Goal: Answer question/provide support

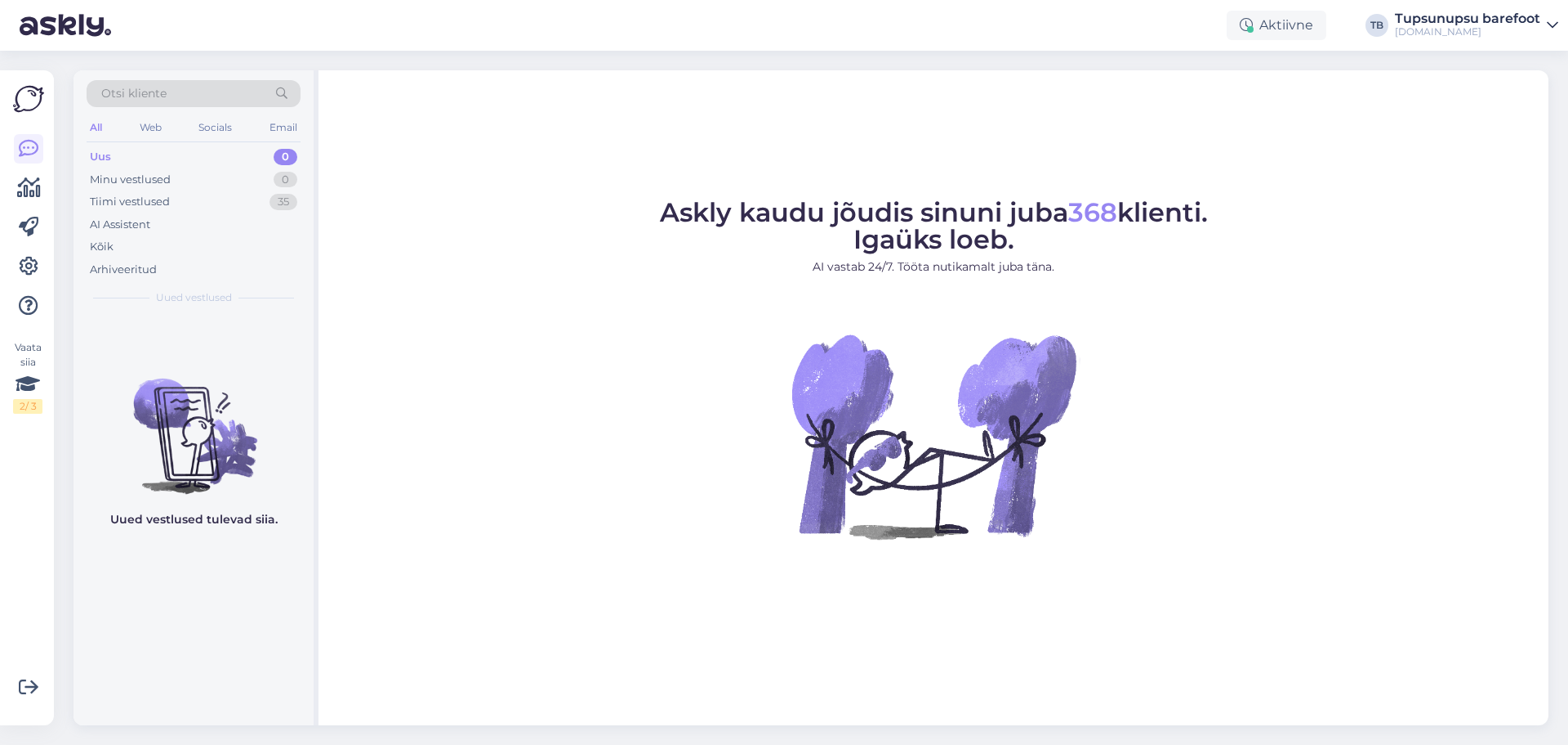
click at [171, 89] on div "Otsi kliente" at bounding box center [193, 93] width 214 height 27
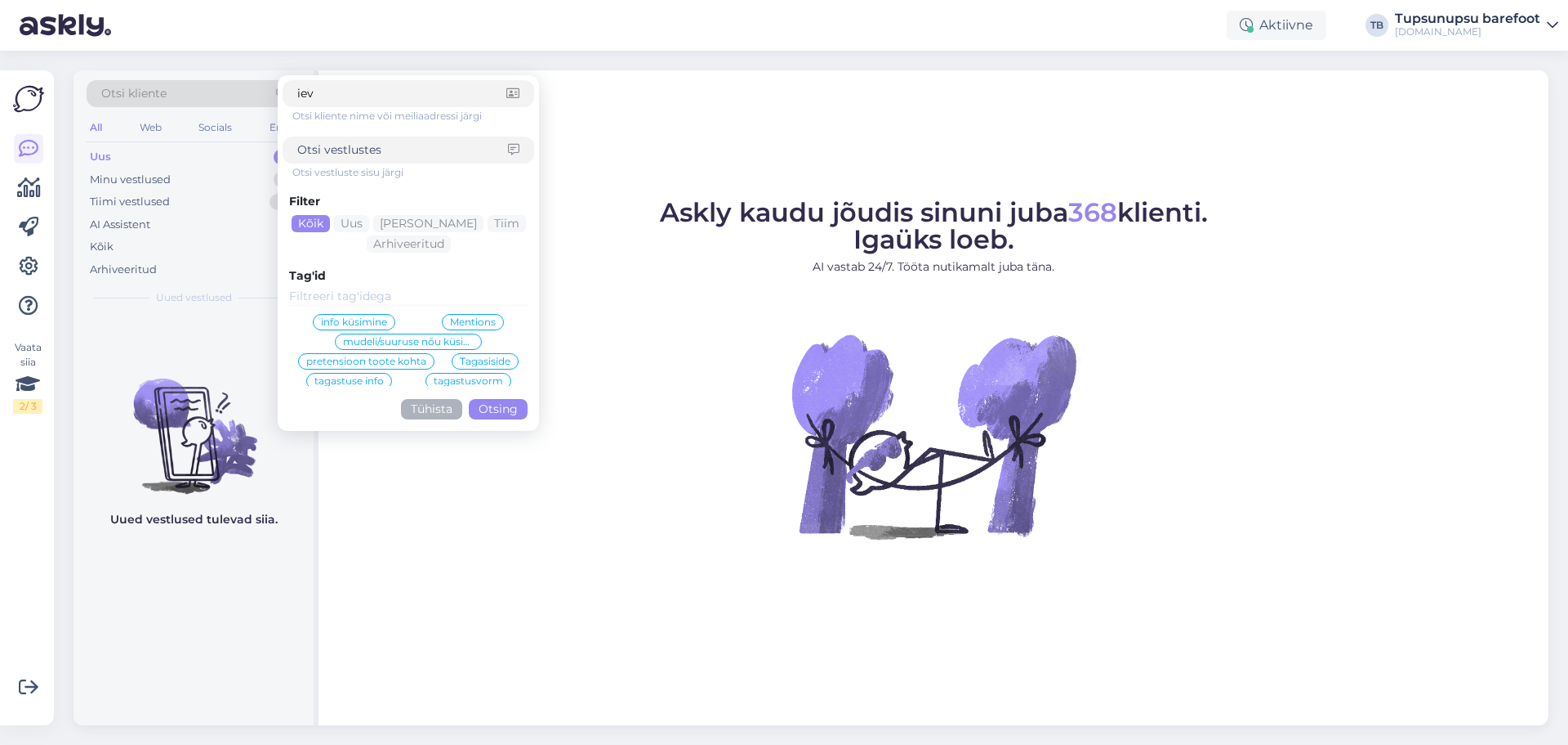
type input "ieva"
click button "Otsing" at bounding box center [498, 408] width 59 height 20
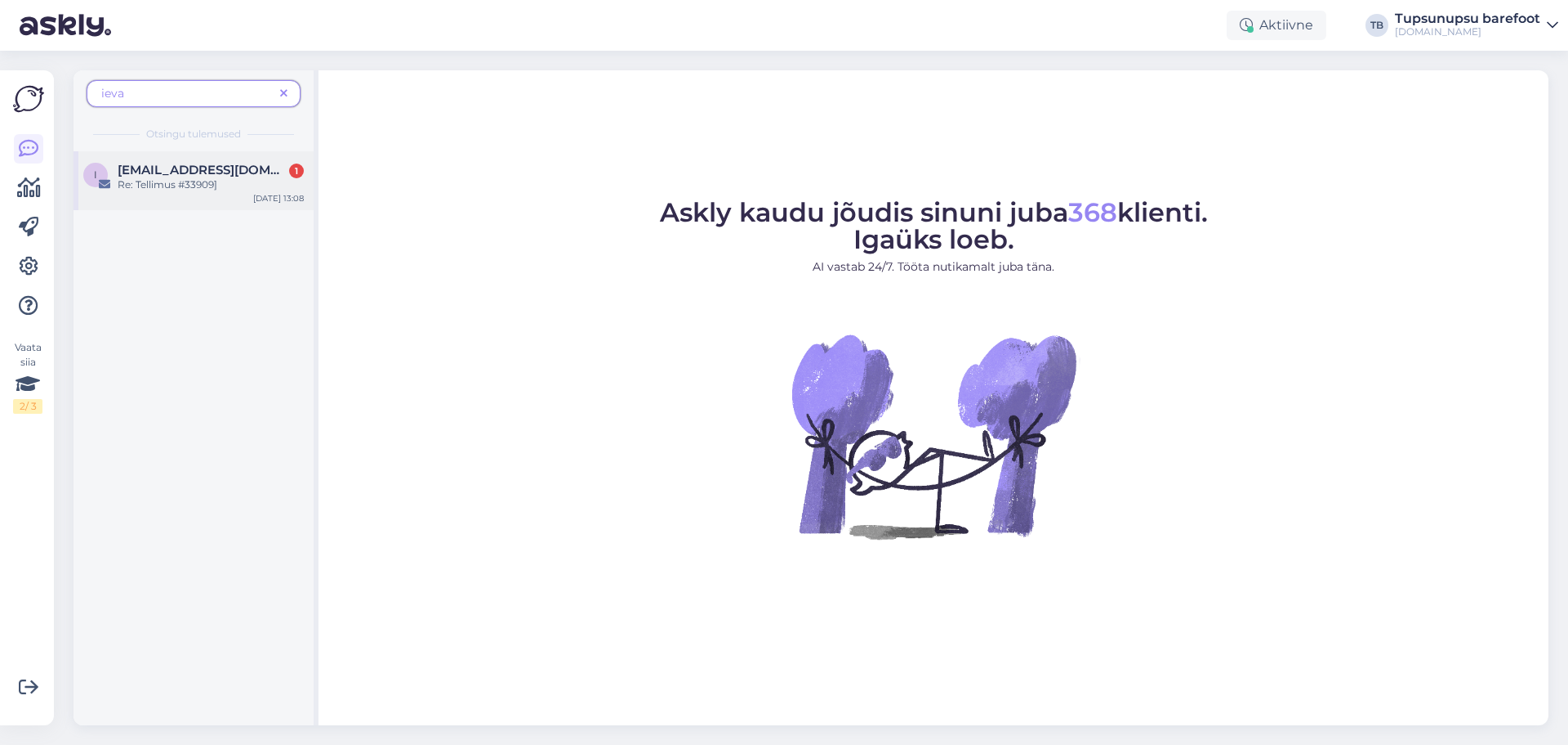
click at [177, 185] on div "Re: Tellimus #33909]" at bounding box center [211, 185] width 186 height 15
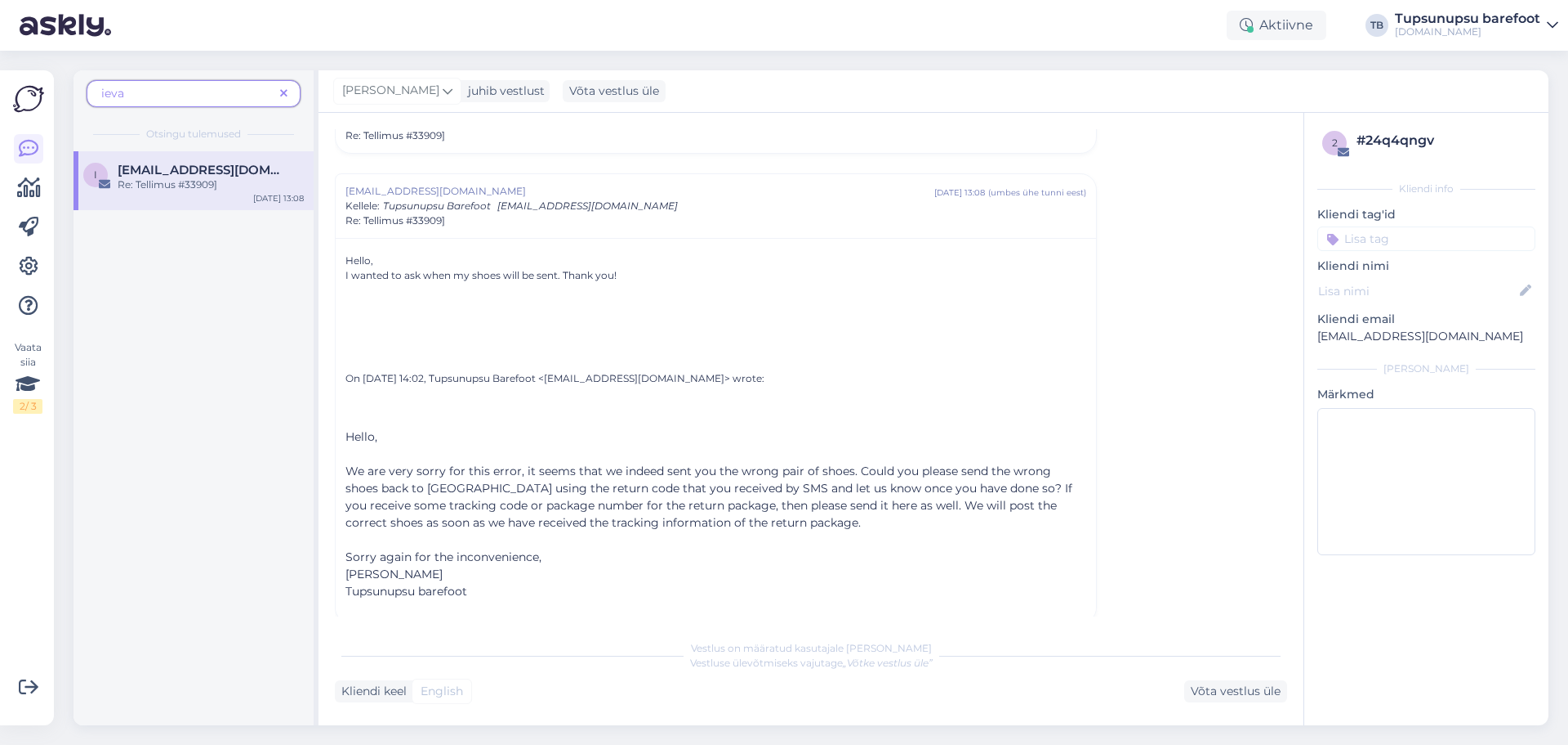
scroll to position [334, 0]
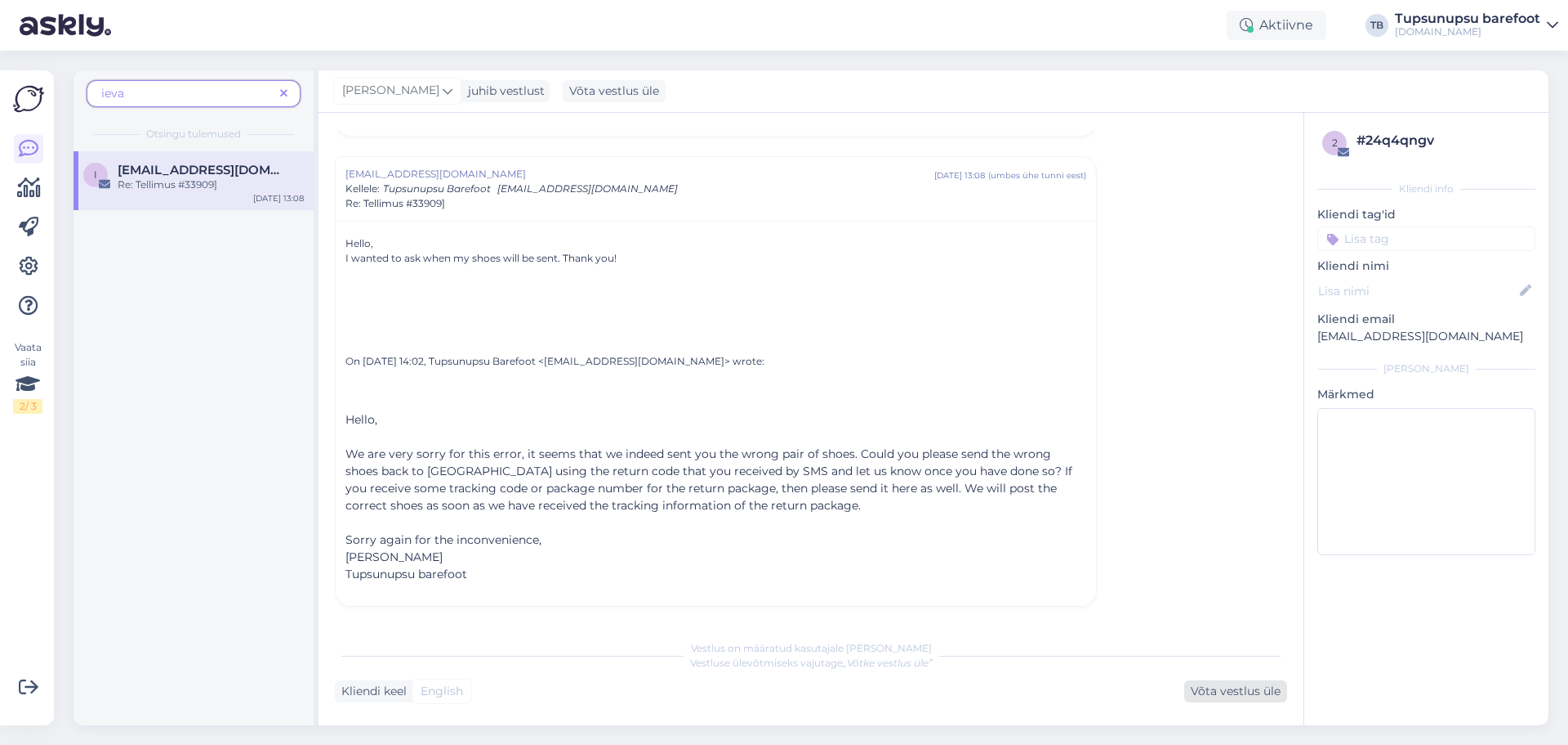
click at [1214, 684] on div "Võta vestlus üle" at bounding box center [1236, 691] width 103 height 22
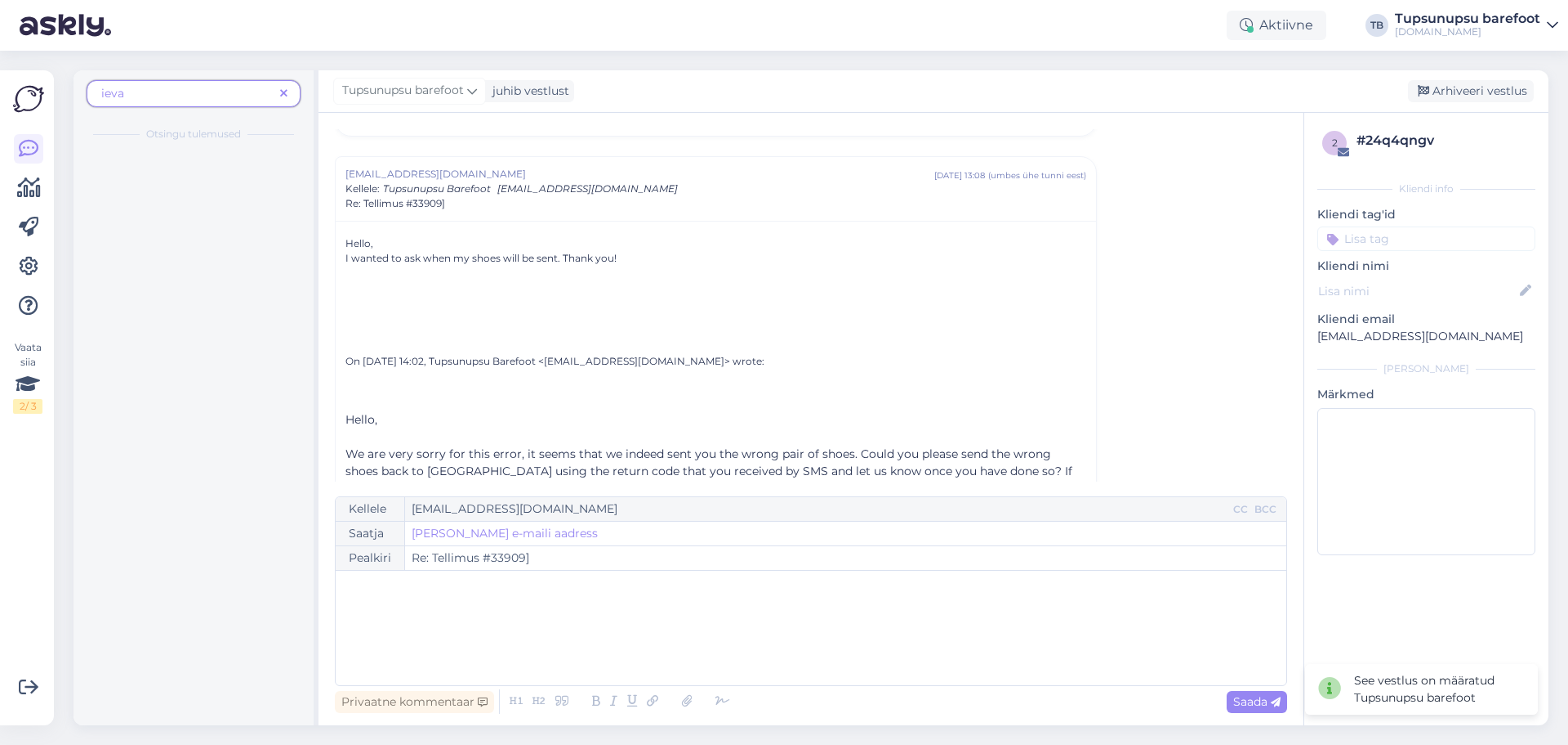
scroll to position [361, 0]
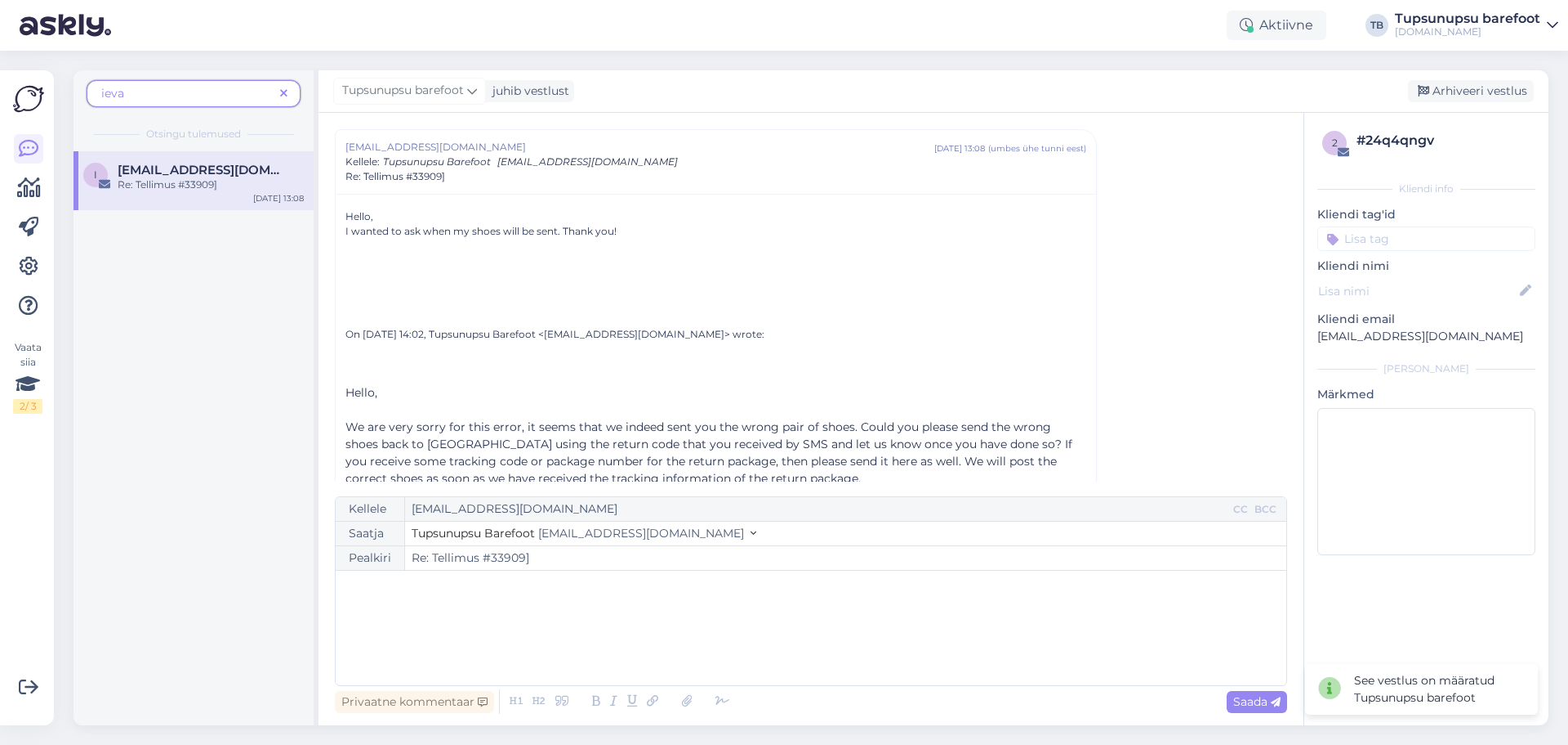
click at [548, 601] on div "﻿" at bounding box center [811, 628] width 934 height 98
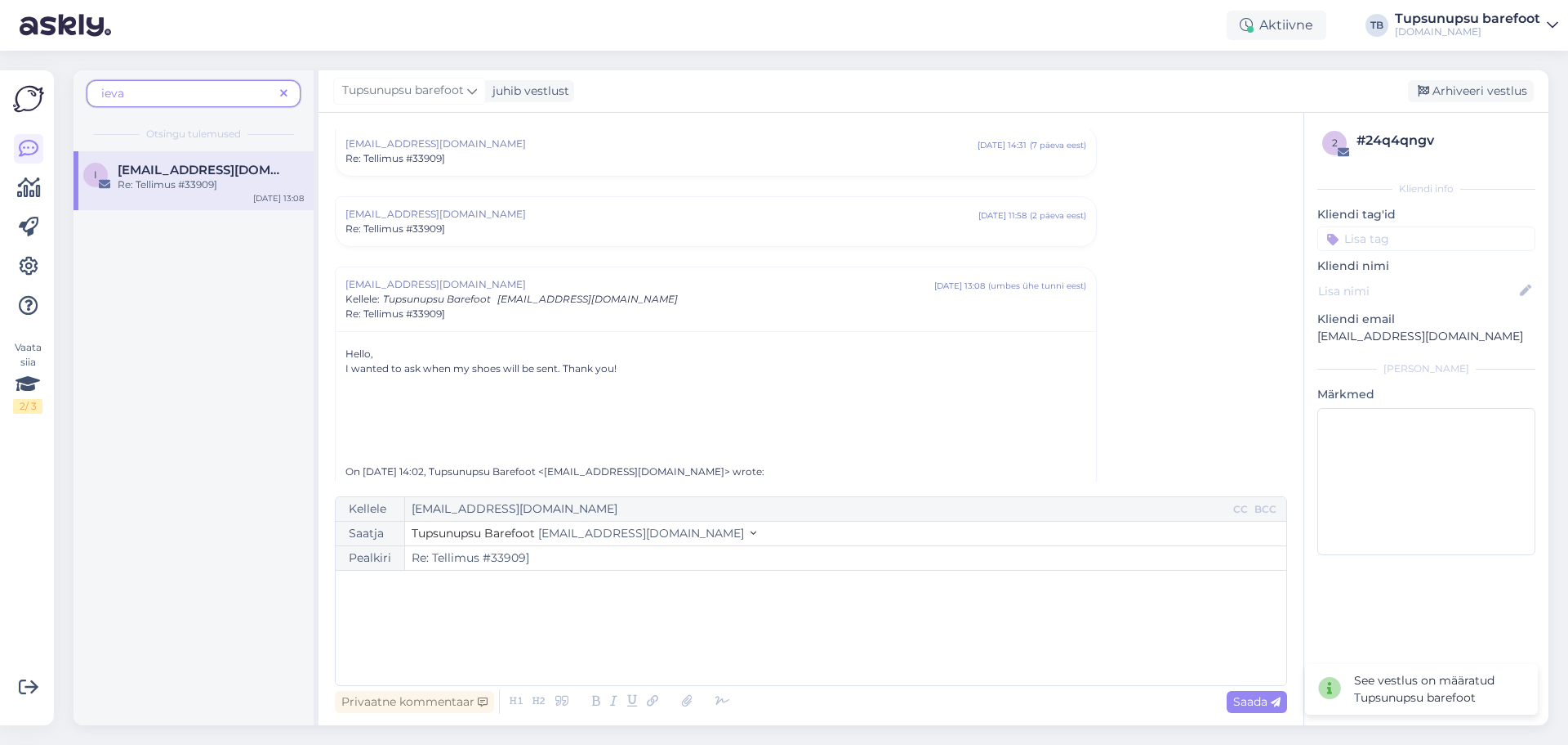
scroll to position [0, 0]
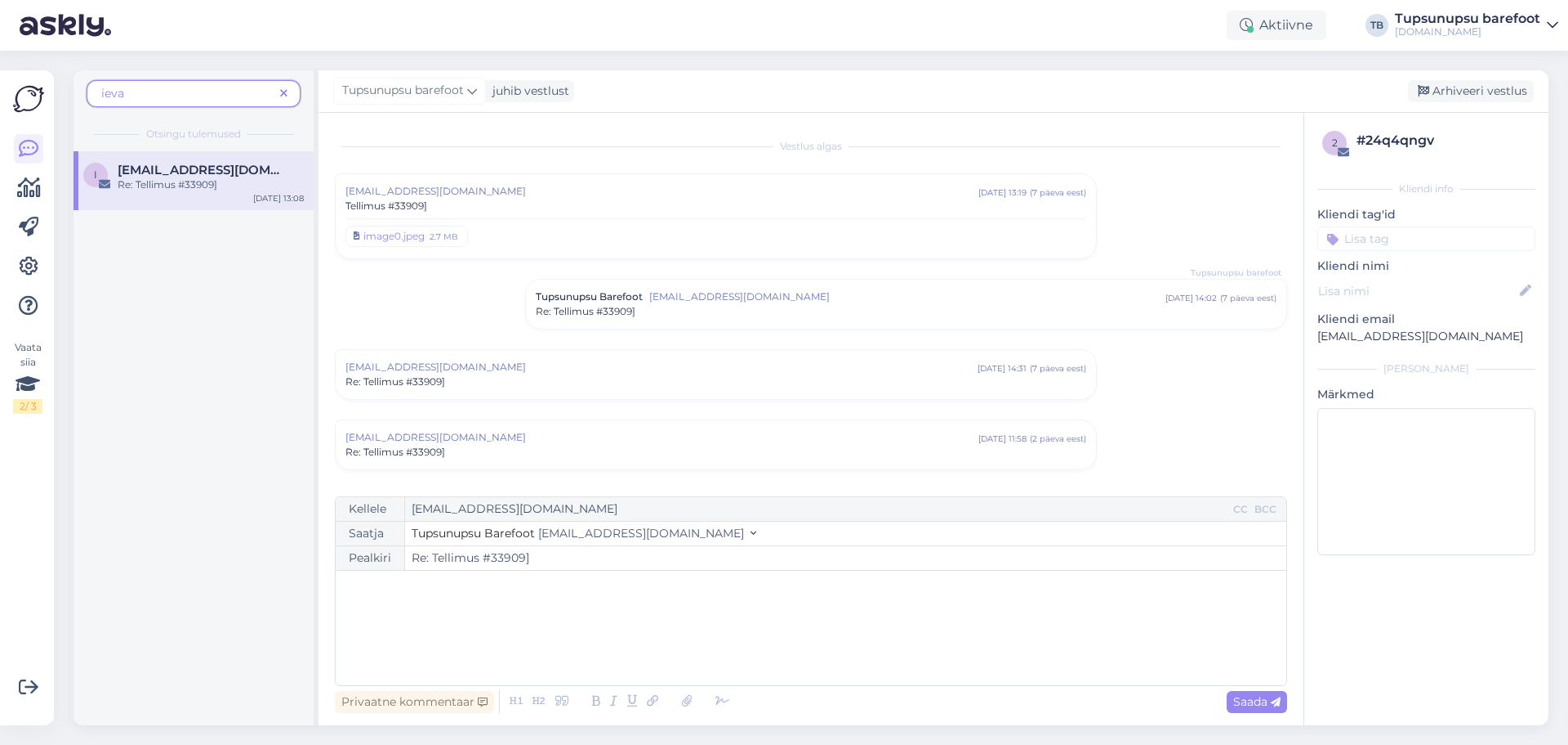
click at [563, 205] on div "Tellimus #33909]" at bounding box center [715, 206] width 741 height 15
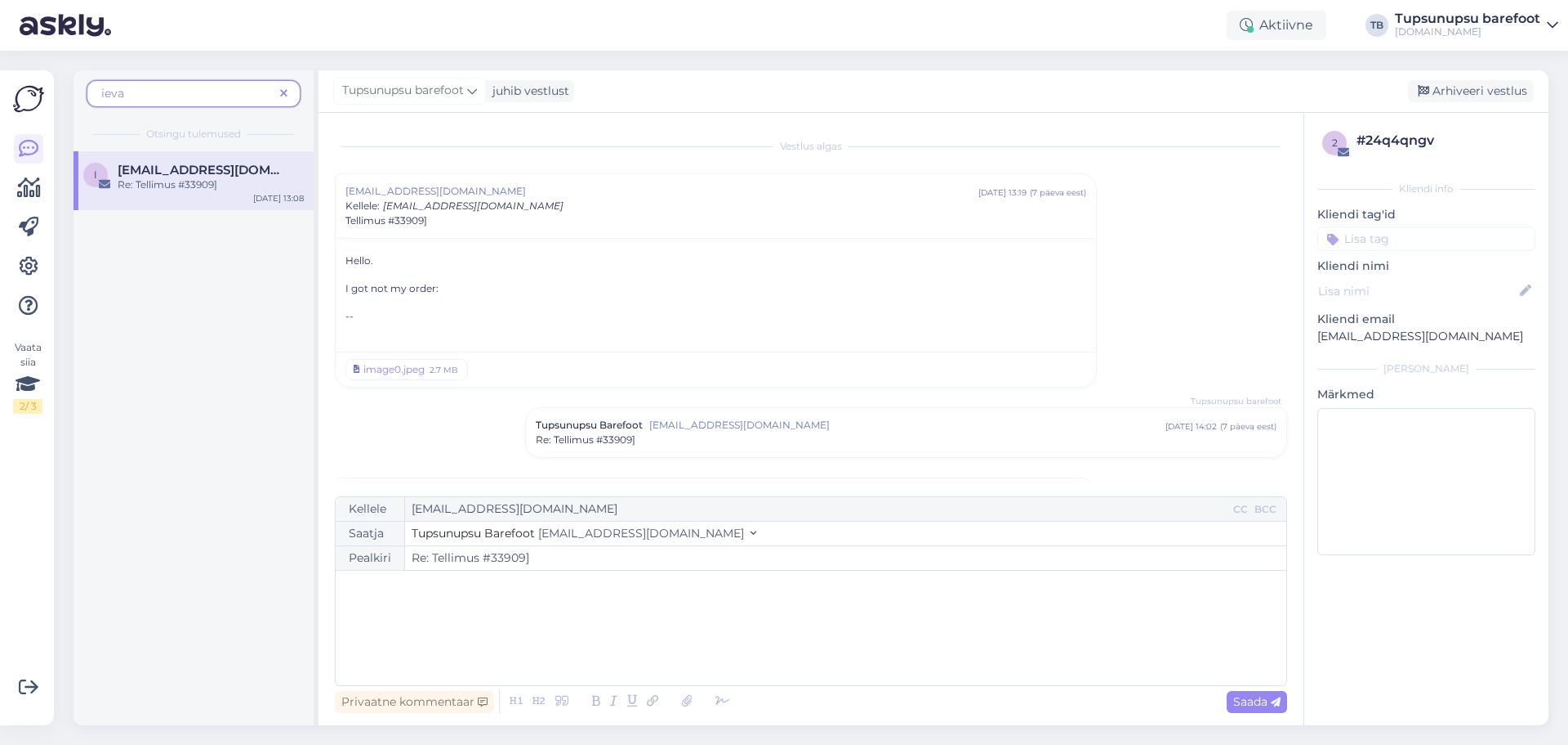
click at [563, 205] on div "ieva.gustaite@gmail.com sept 11 13:19 ( 7 päeva eest ) Kellele : info@tupsunups…" at bounding box center [715, 206] width 741 height 44
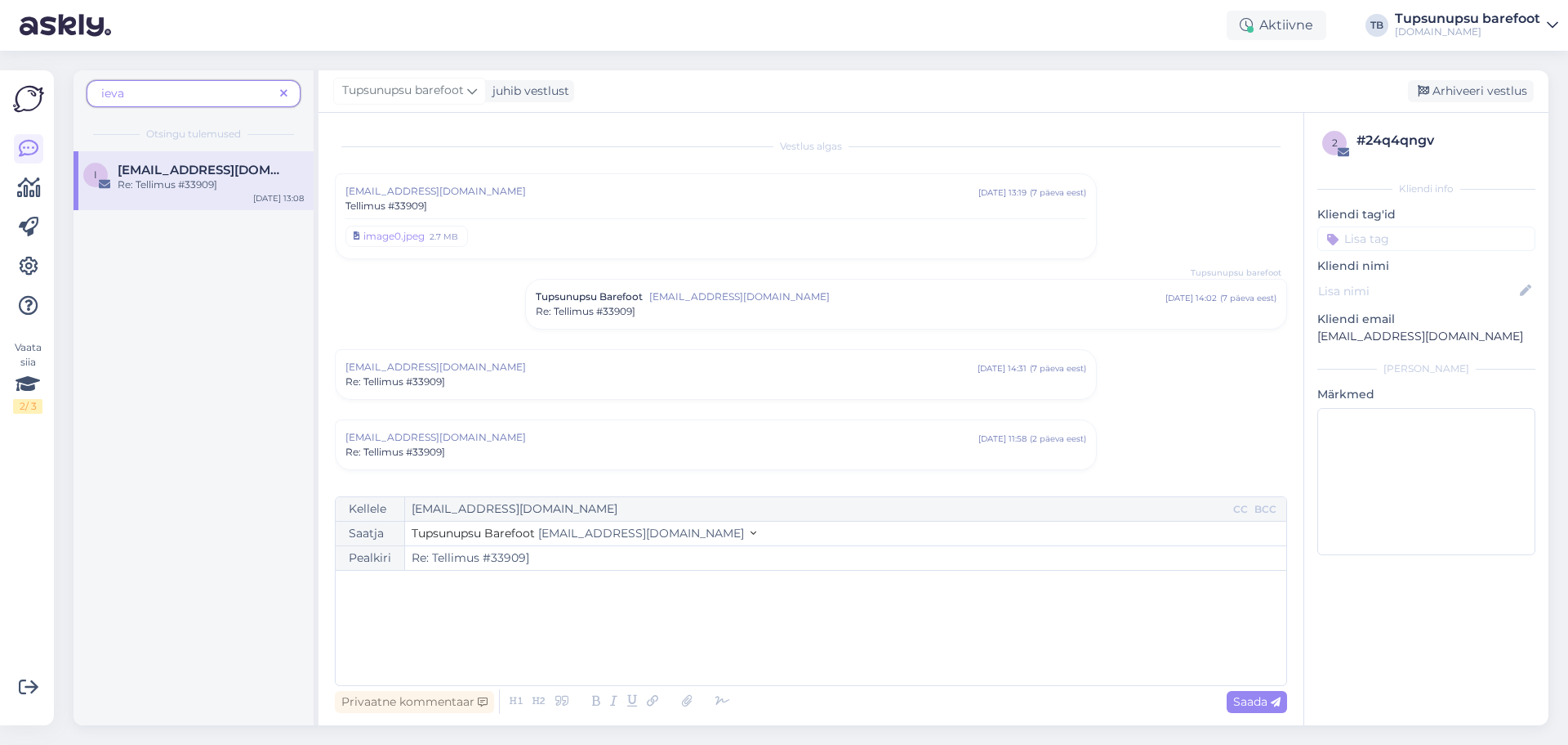
click at [514, 385] on div "Re: Tellimus #33909]" at bounding box center [715, 382] width 741 height 15
click at [847, 305] on div "Re: Tellimus #33909]" at bounding box center [906, 311] width 741 height 15
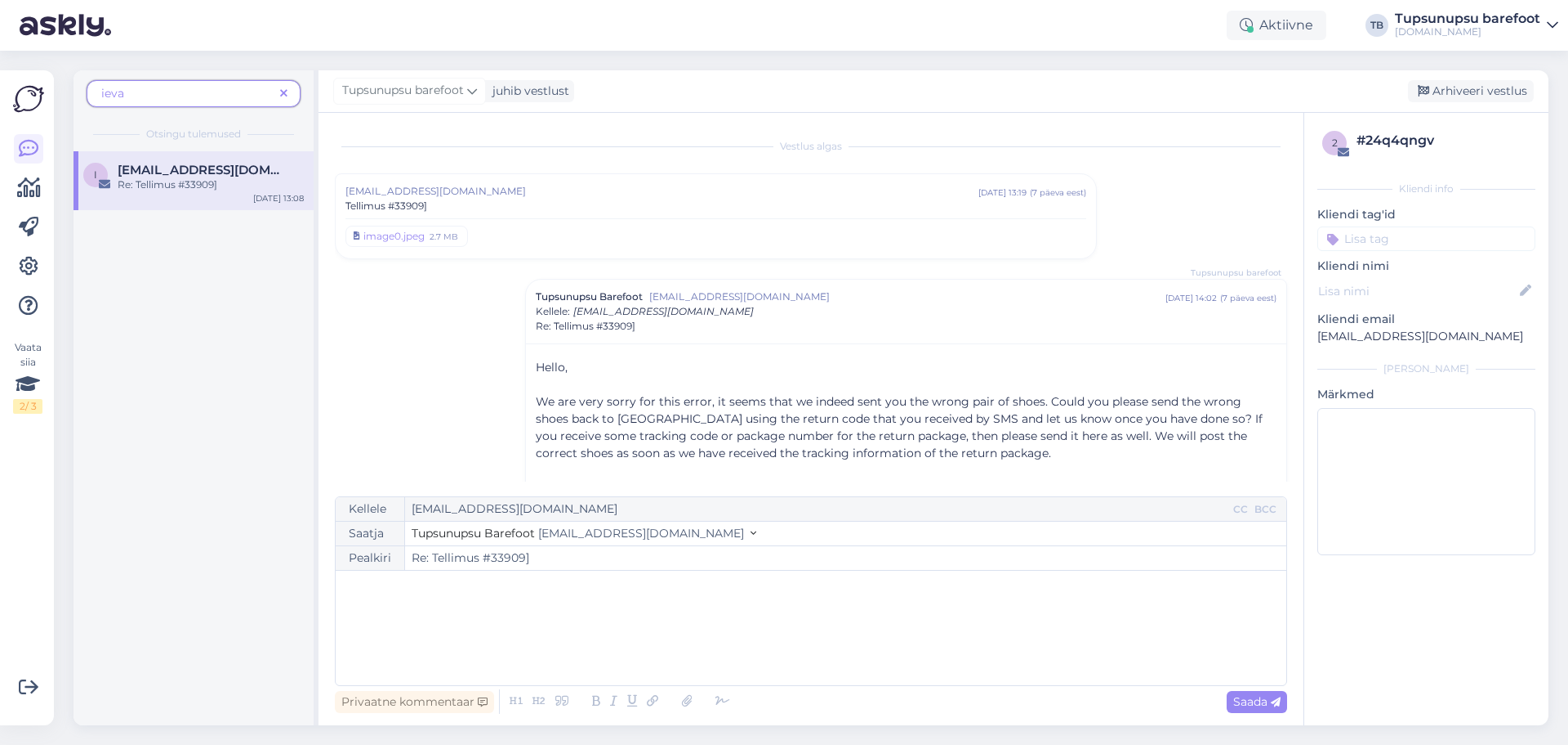
click at [847, 305] on div "Tupsunupsu Barefoot info@tupsunupsu.ee sept 11 14:02 ( 7 päeva eest ) Kellele :…" at bounding box center [906, 312] width 741 height 44
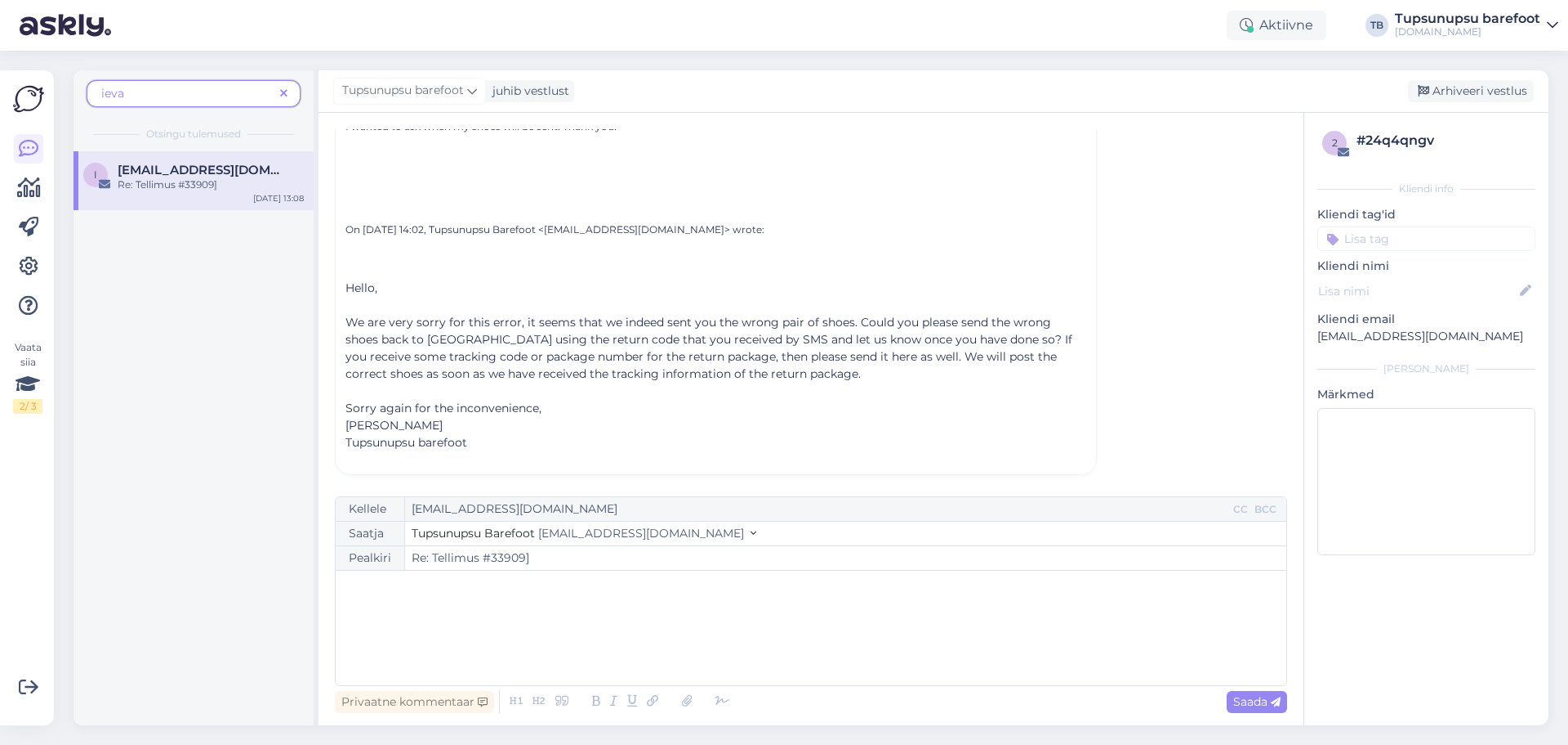
scroll to position [824, 0]
click at [493, 589] on p "﻿" at bounding box center [811, 587] width 934 height 17
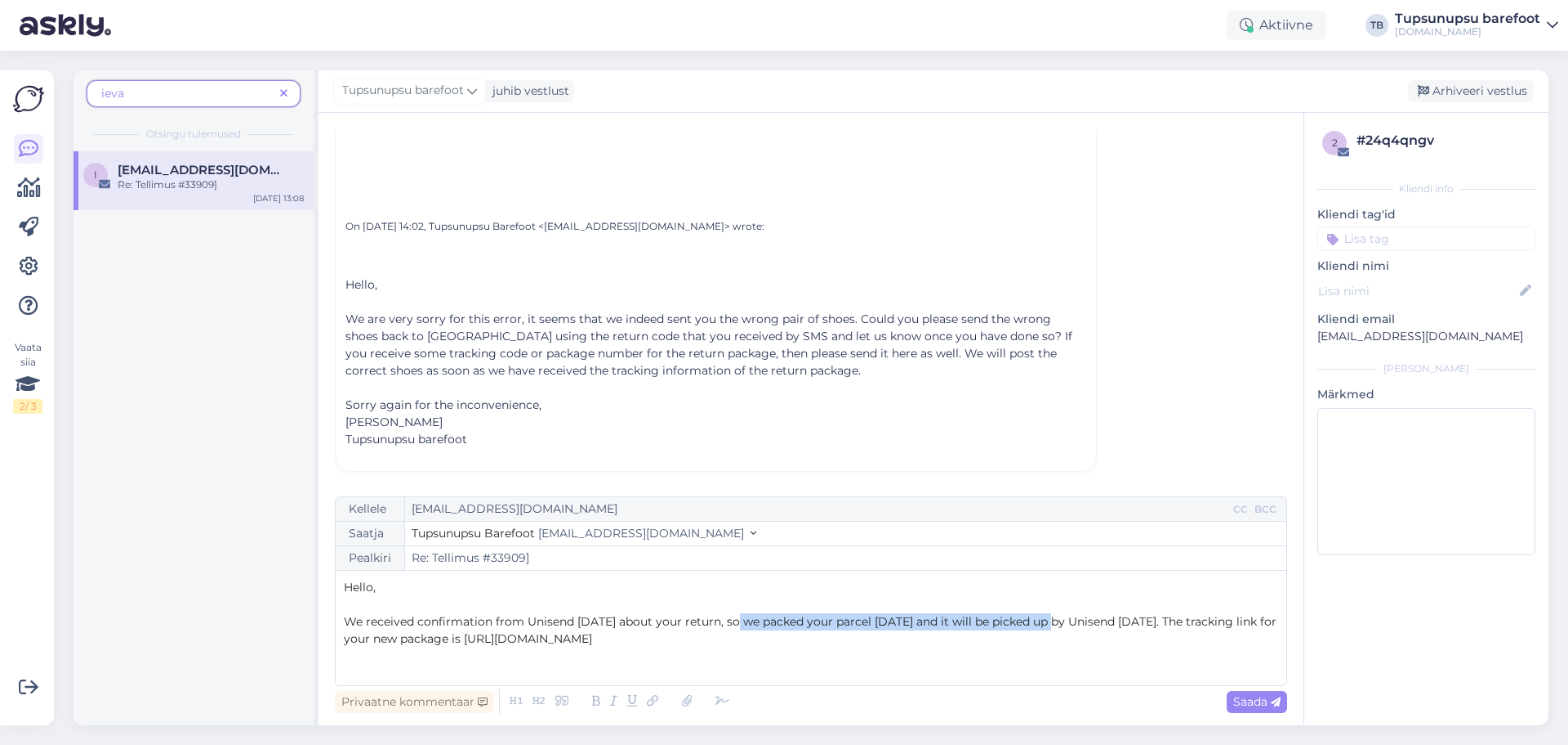
drag, startPoint x: 1050, startPoint y: 622, endPoint x: 733, endPoint y: 624, distance: 317.0
click at [733, 625] on span "We received confirmation from Unisend today about your return, so we packed you…" at bounding box center [812, 630] width 936 height 32
click at [845, 641] on p "We received confirmation from Unisend [DATE] about your return, so your parcel …" at bounding box center [811, 630] width 934 height 35
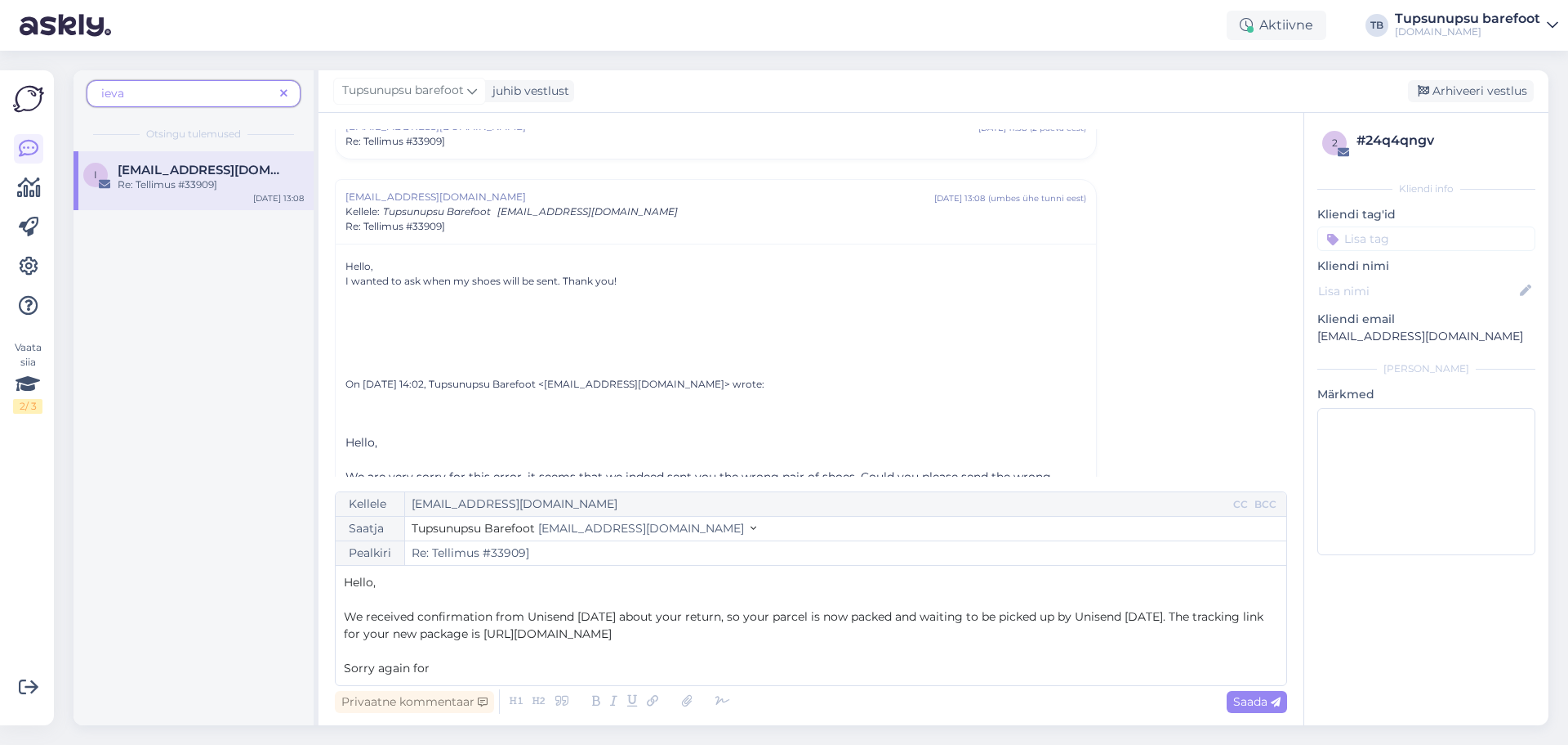
scroll to position [828, 0]
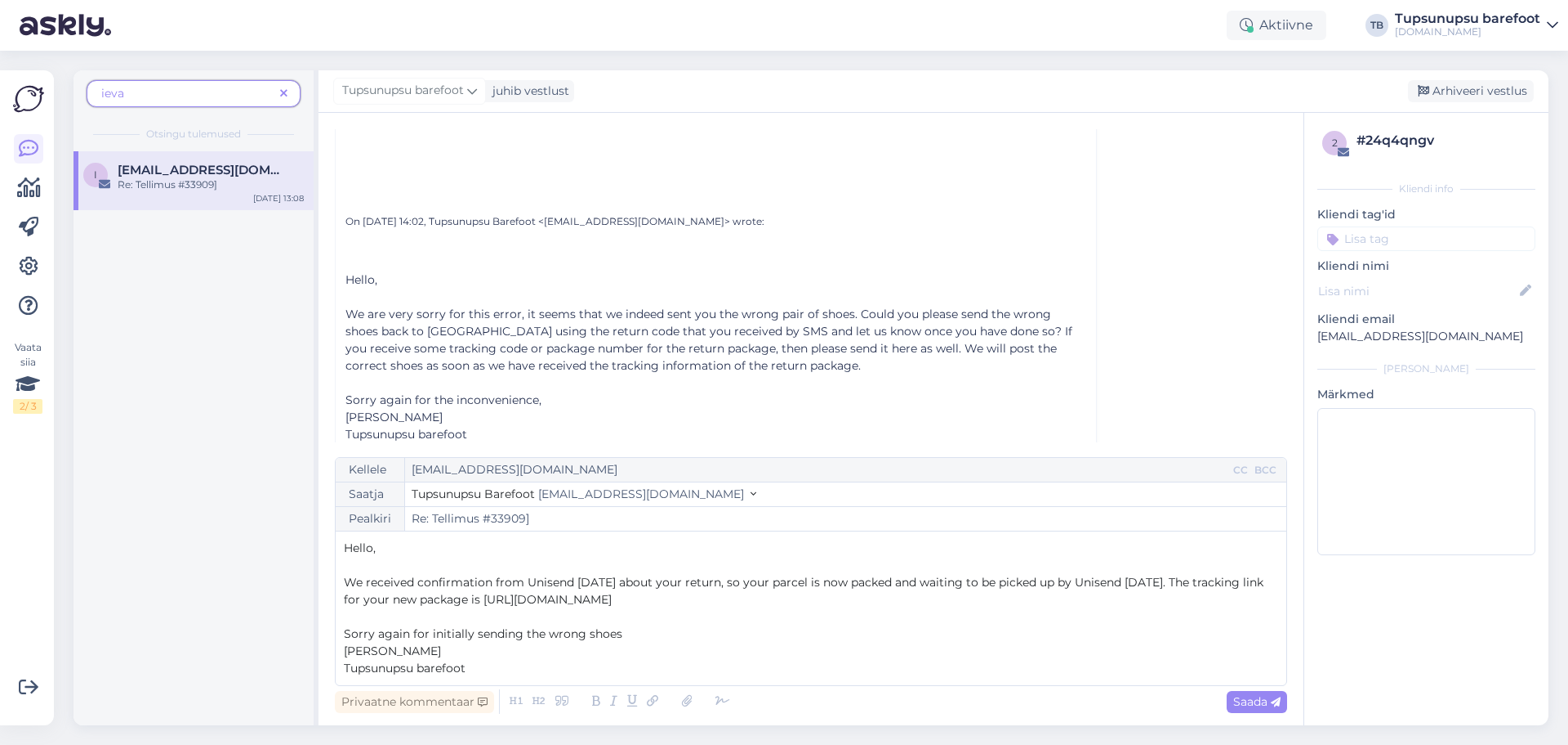
click at [520, 633] on span "Sorry again for initially sending the wrong shoes" at bounding box center [484, 633] width 279 height 15
click at [611, 635] on span "Sorry again for initially sending you the wrong shoes" at bounding box center [496, 633] width 303 height 15
click at [713, 633] on p "Sorry again for initially sending you the wrong pair of shoes" at bounding box center [811, 633] width 934 height 17
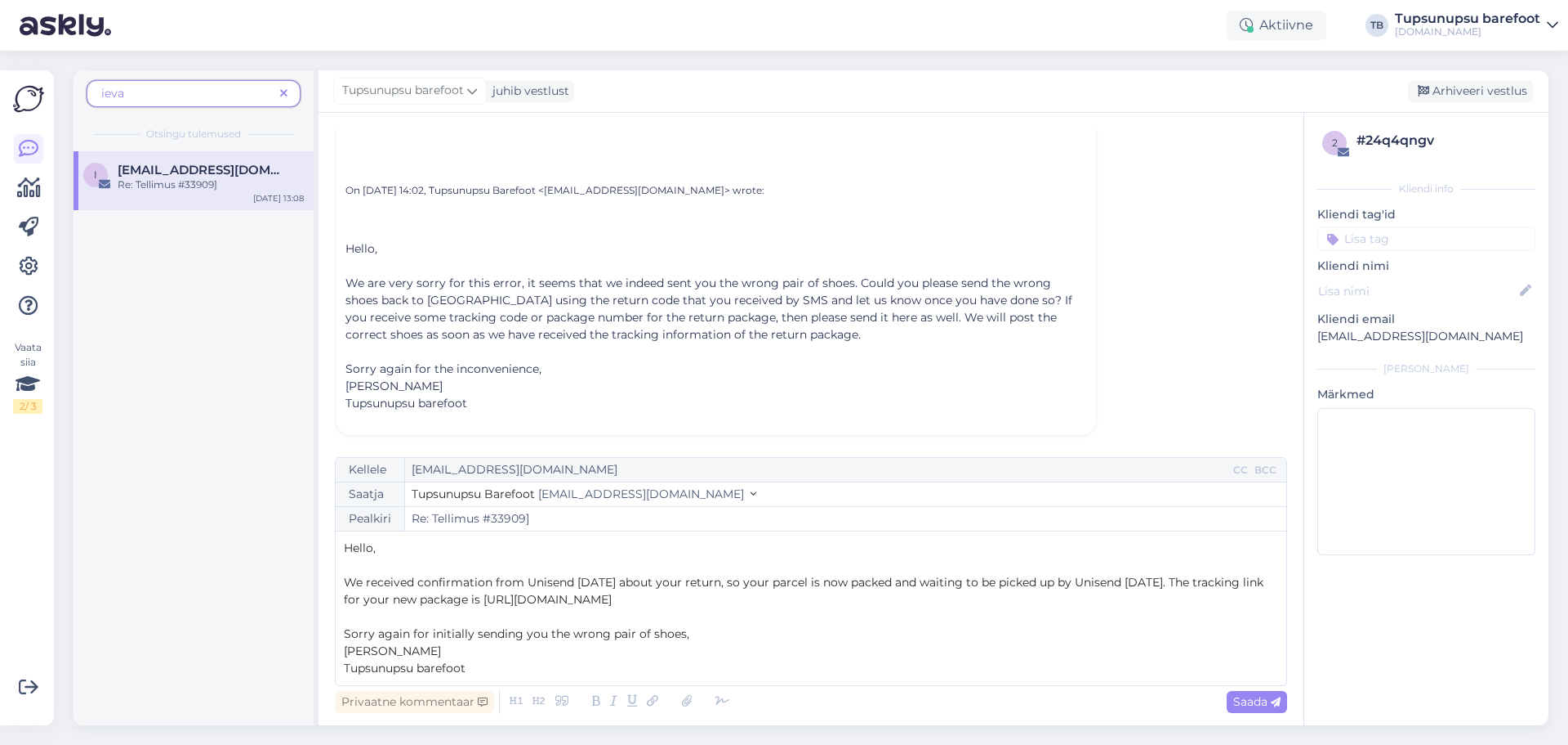
scroll to position [863, 0]
click at [1239, 708] on span "Saada" at bounding box center [1257, 701] width 47 height 15
type input "Re: Re: Tellimus #33909]"
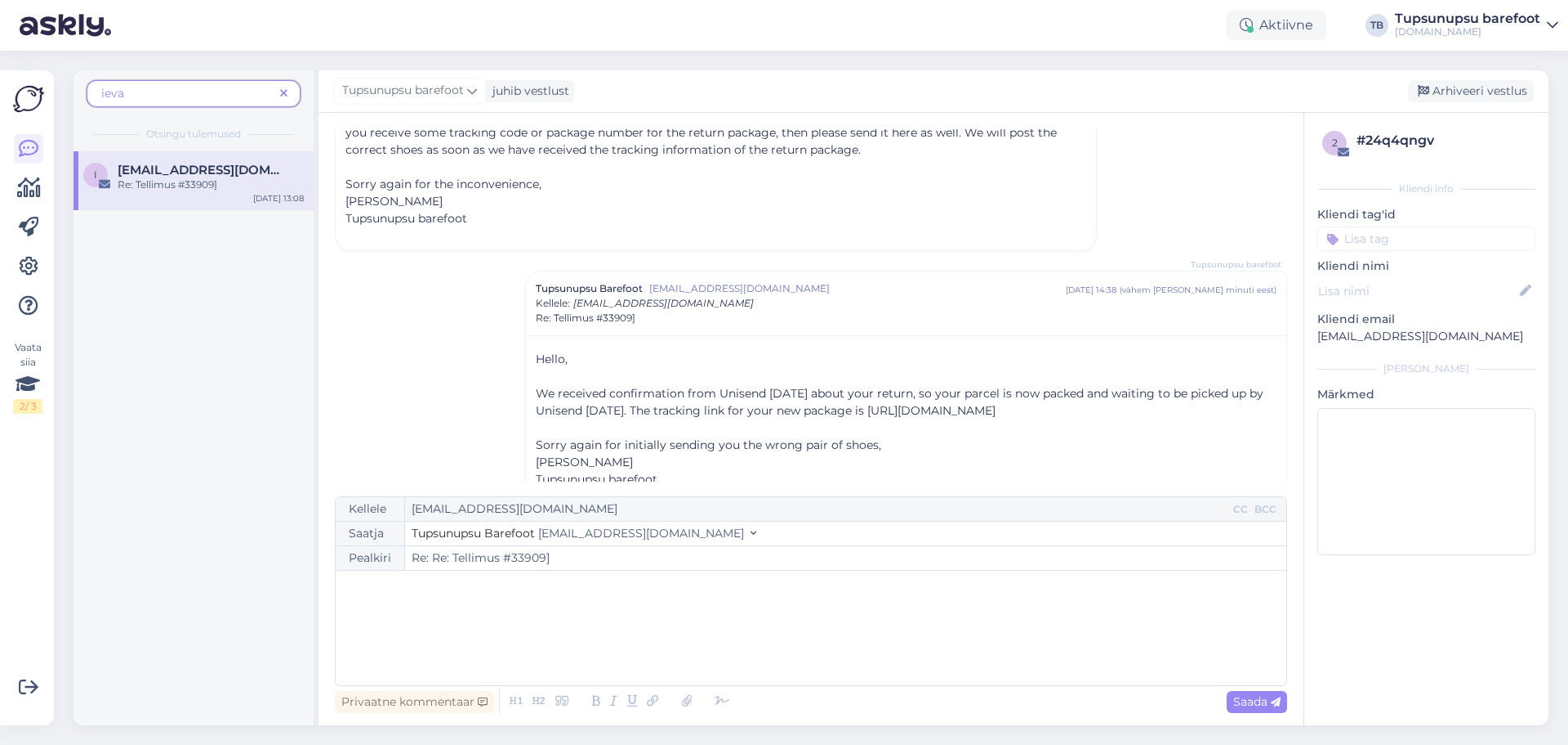
scroll to position [1072, 0]
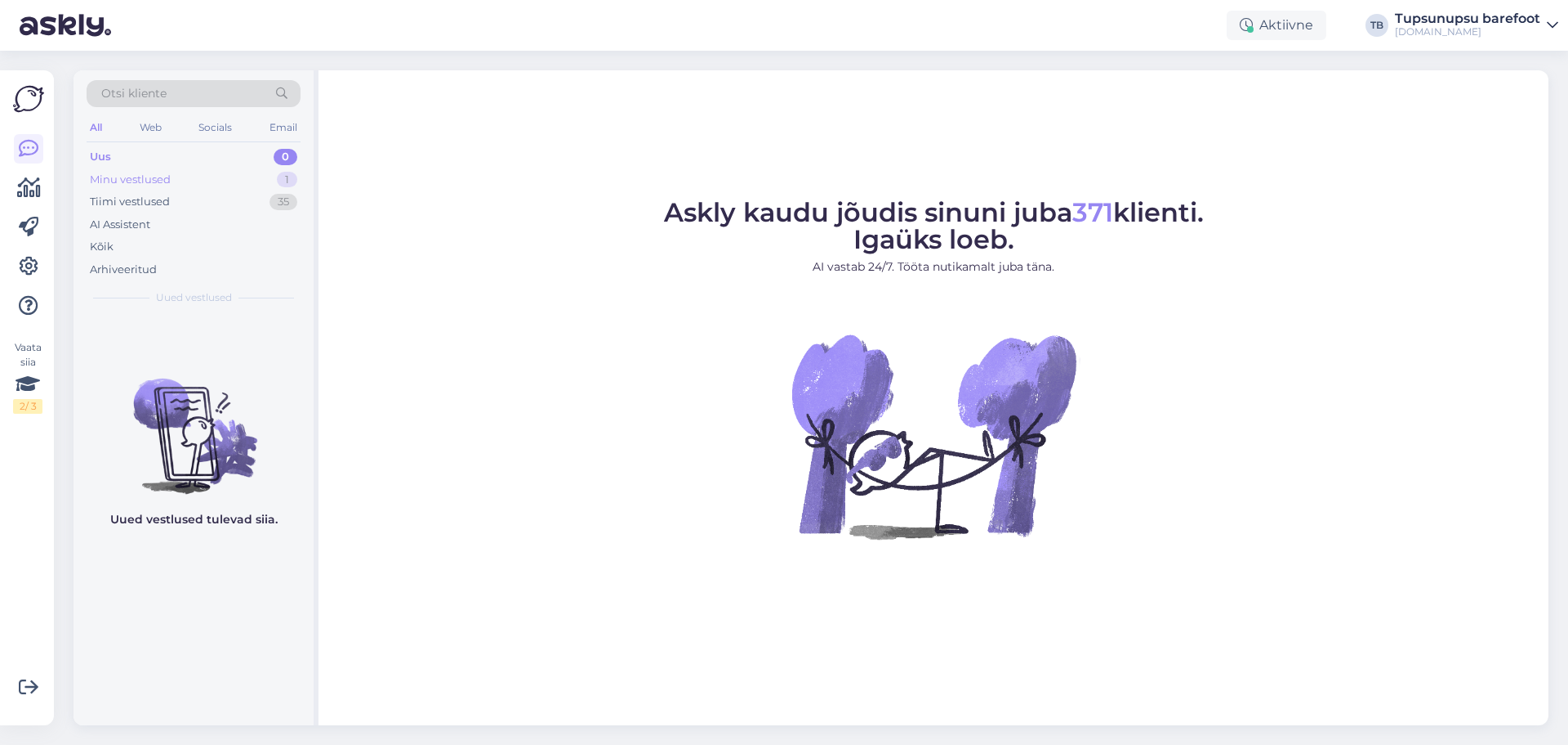
click at [130, 177] on div "Minu vestlused" at bounding box center [130, 179] width 81 height 16
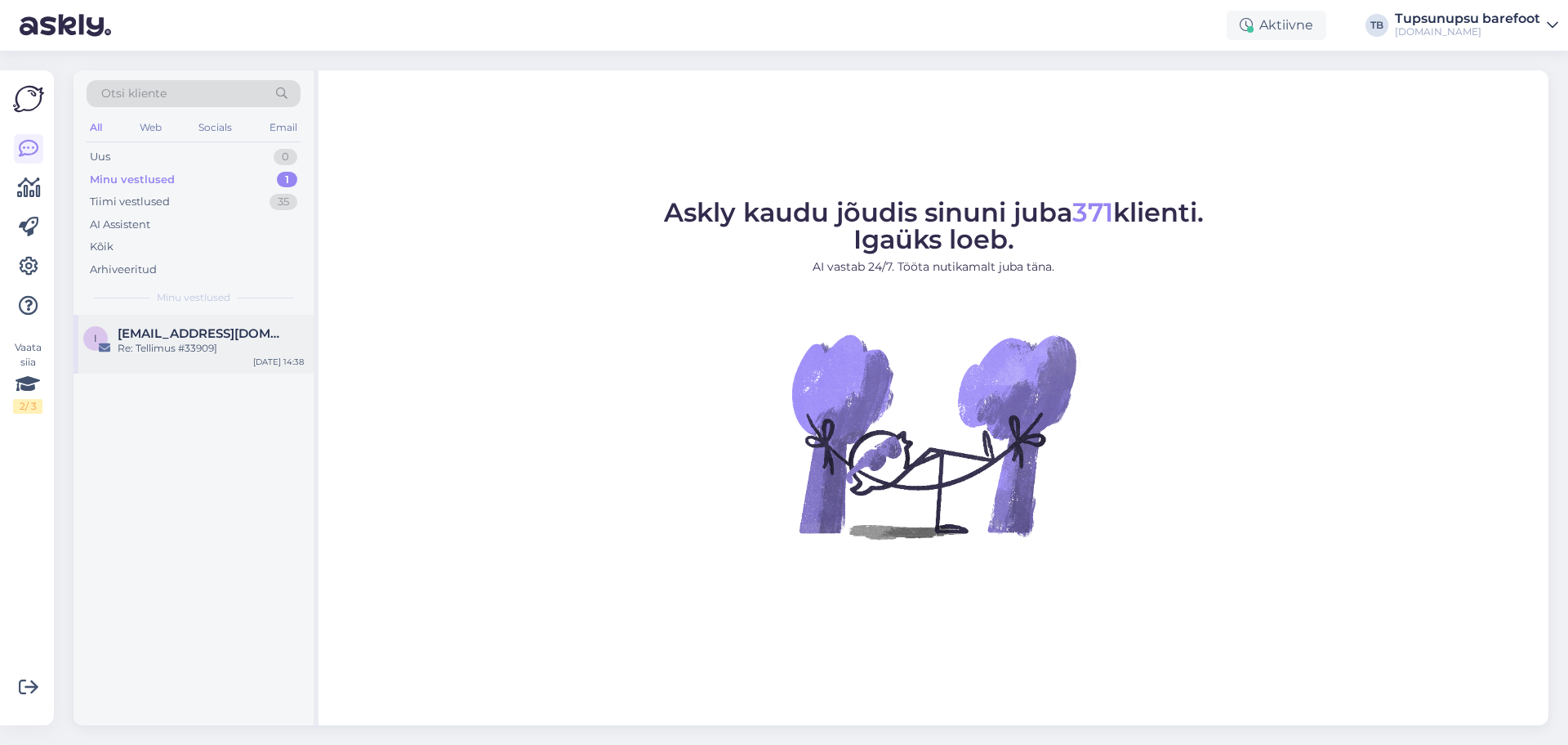
click at [193, 346] on div "Re: Tellimus #33909]" at bounding box center [211, 348] width 186 height 15
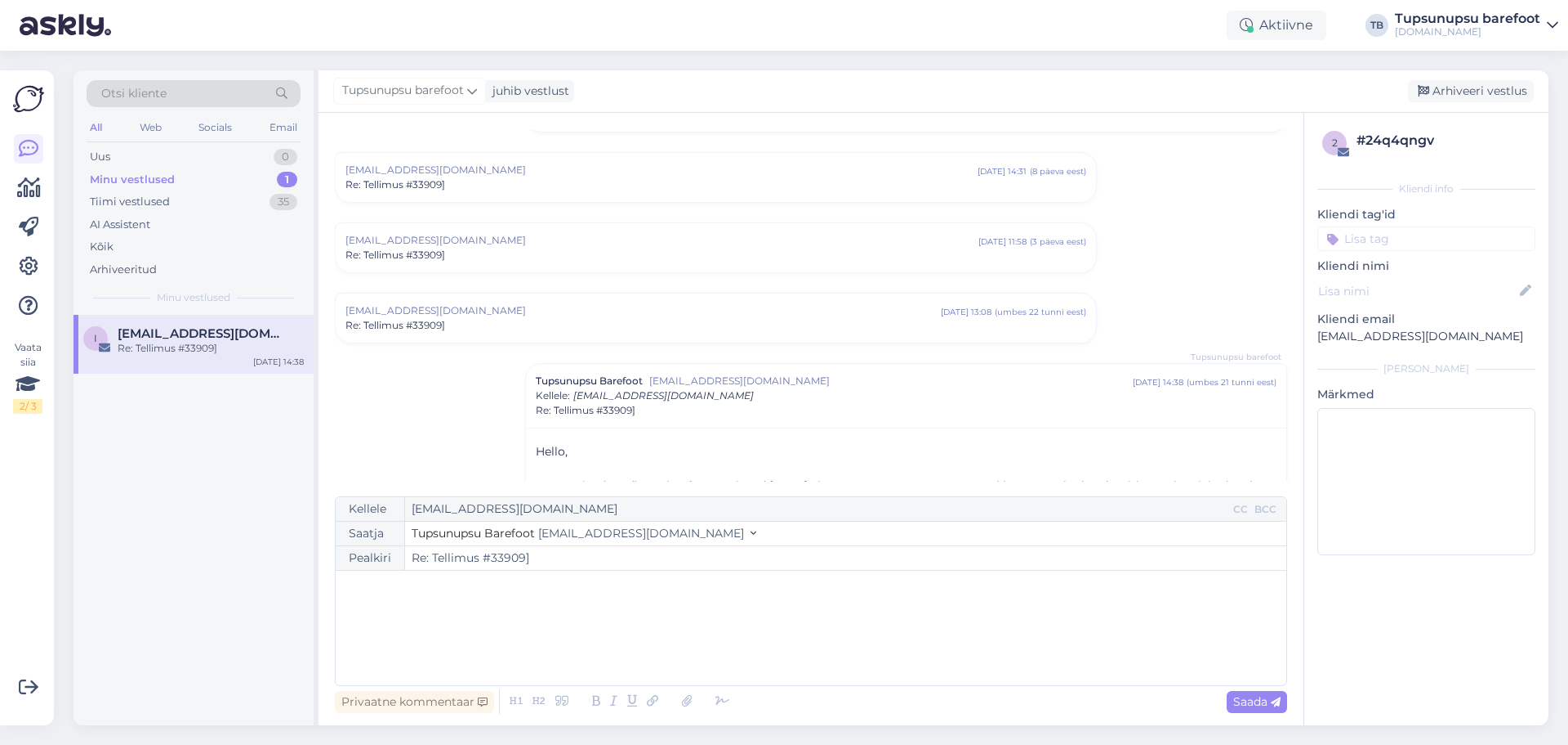
scroll to position [316, 0]
